Goal: Task Accomplishment & Management: Complete application form

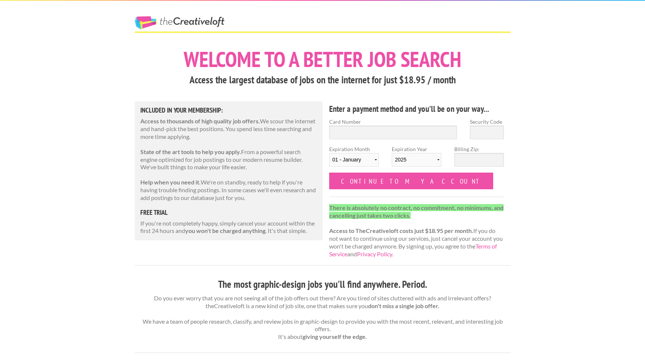
click at [202, 22] on link "The Creative Loft" at bounding box center [180, 22] width 90 height 13
click at [156, 209] on h5 "free trial" at bounding box center [228, 212] width 177 height 7
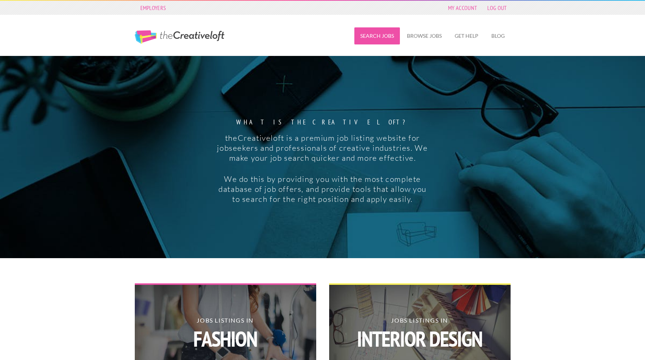
click at [385, 35] on link "Search Jobs" at bounding box center [377, 35] width 46 height 17
